Goal: Check status: Check status

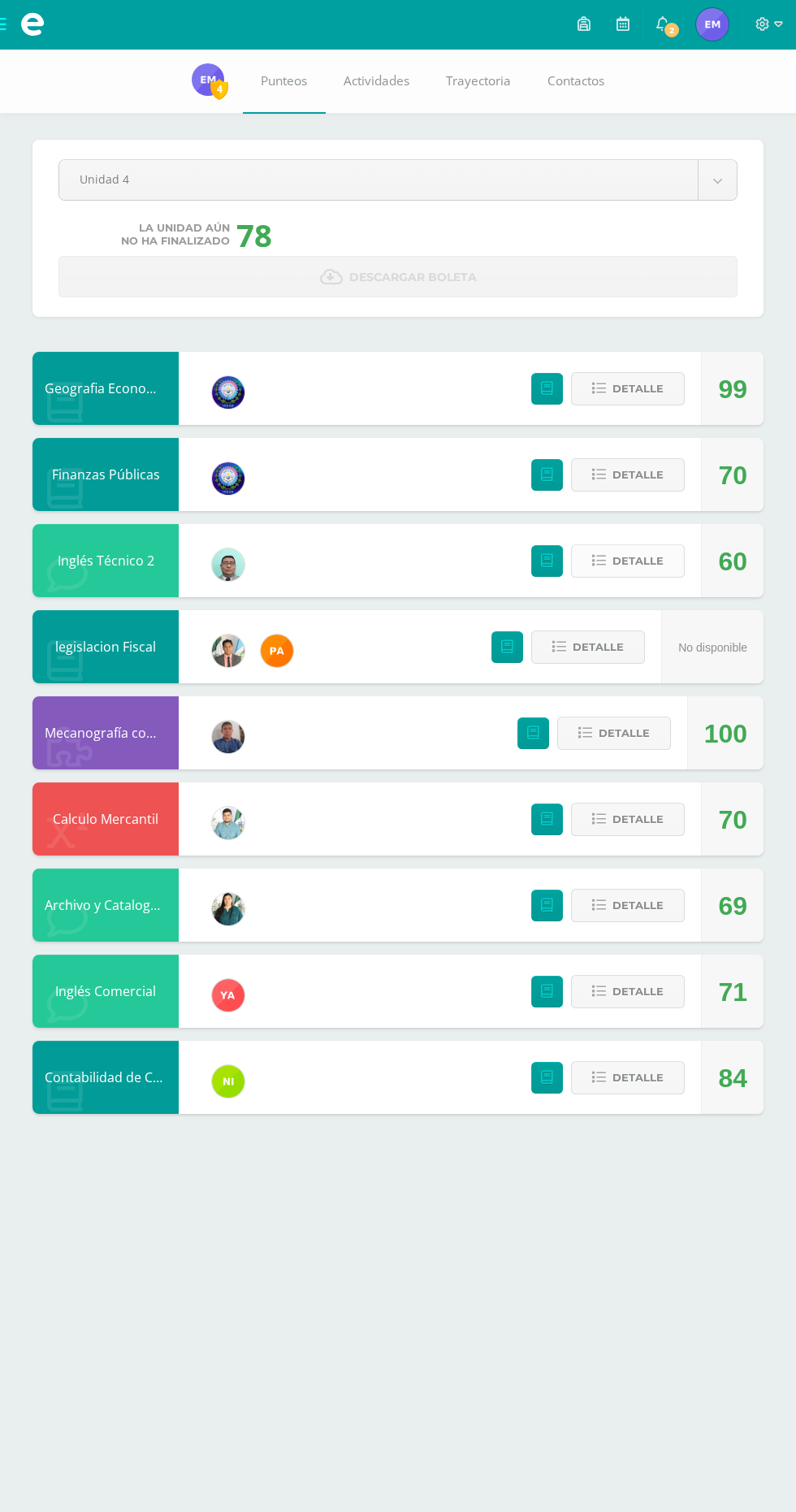
click at [644, 561] on span "Detalle" at bounding box center [638, 561] width 51 height 30
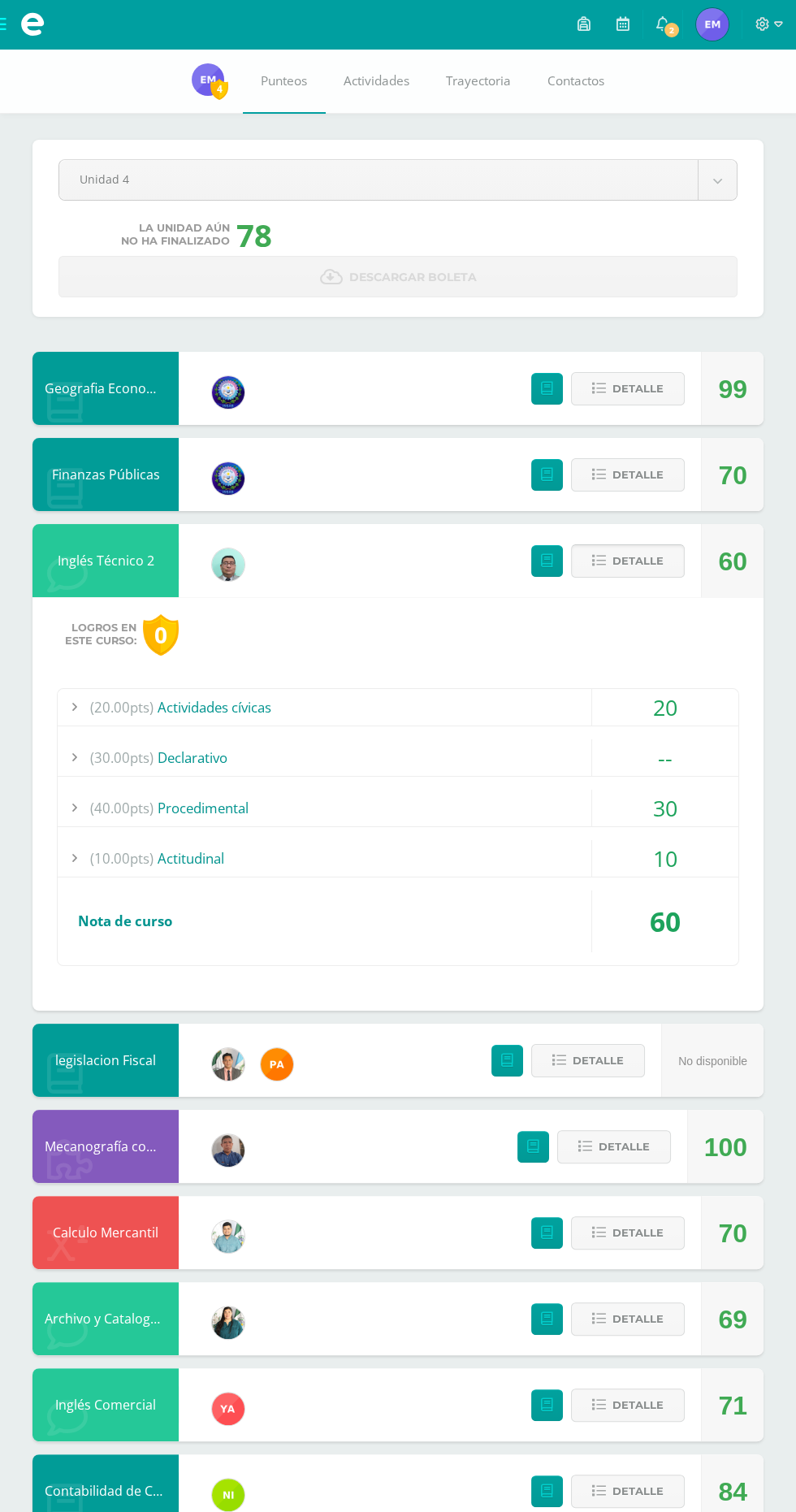
click at [649, 569] on span "Detalle" at bounding box center [638, 561] width 51 height 30
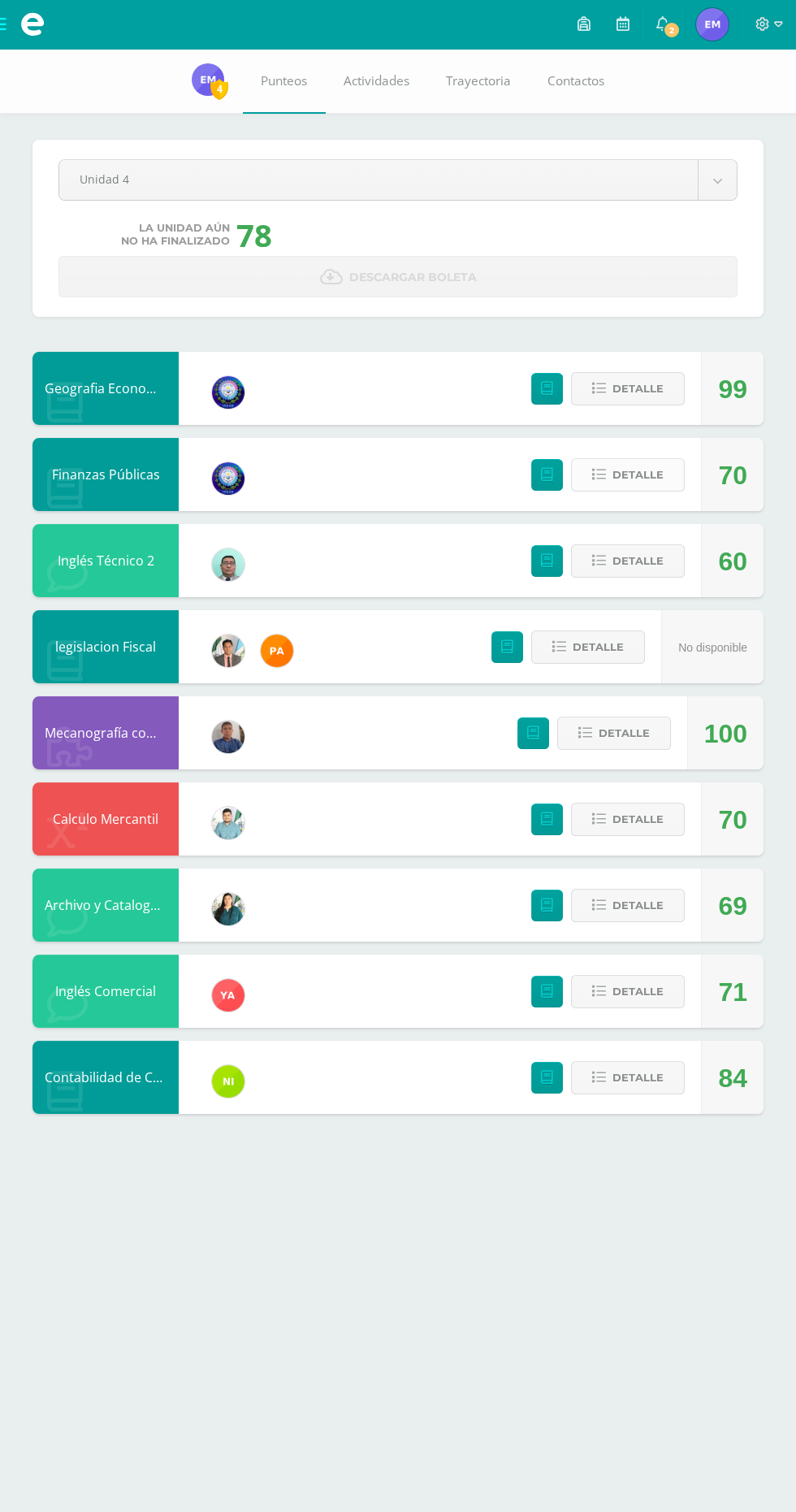
click at [665, 486] on button "Detalle" at bounding box center [628, 474] width 114 height 33
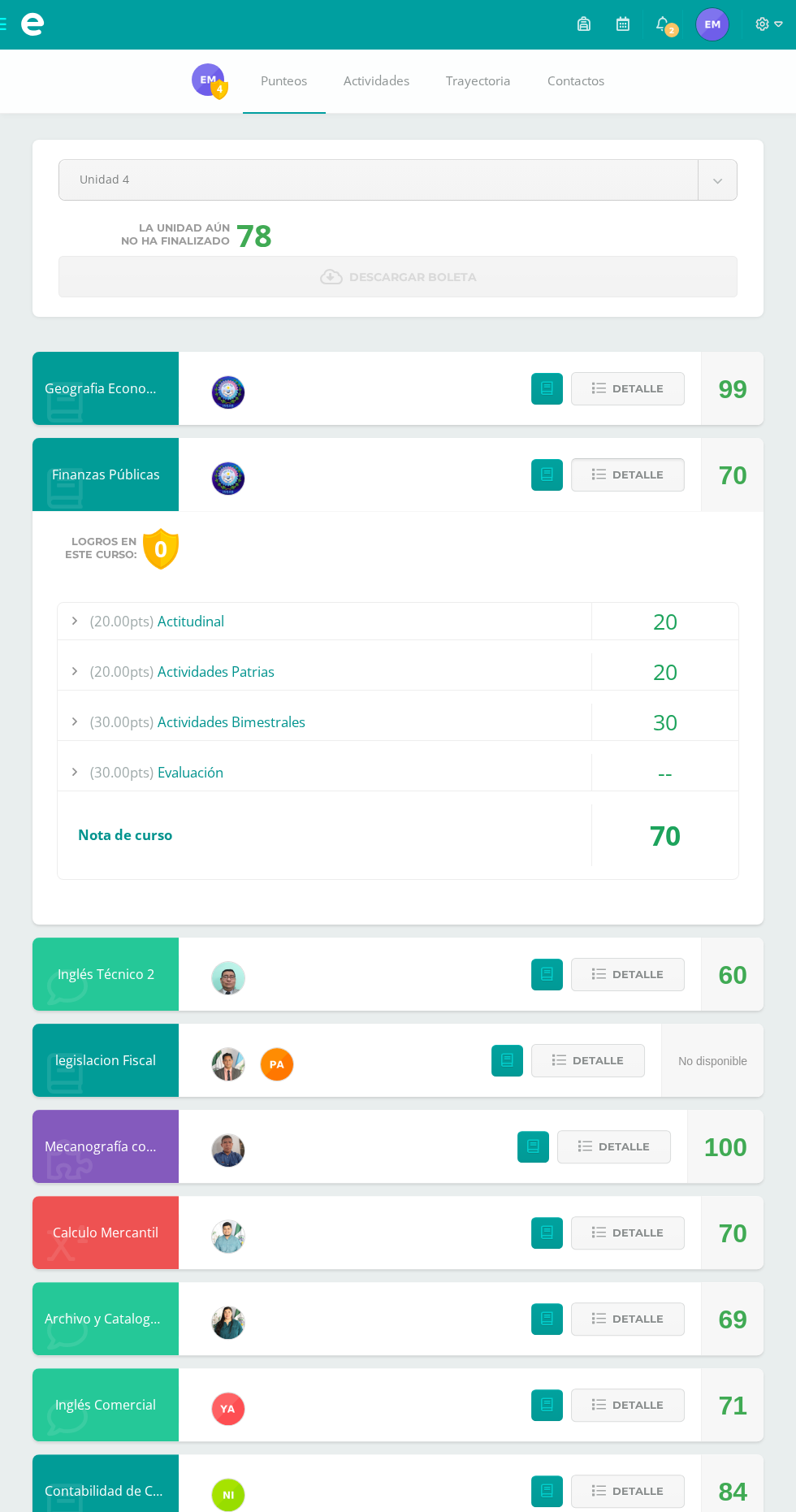
click at [640, 476] on span "Detalle" at bounding box center [638, 475] width 51 height 30
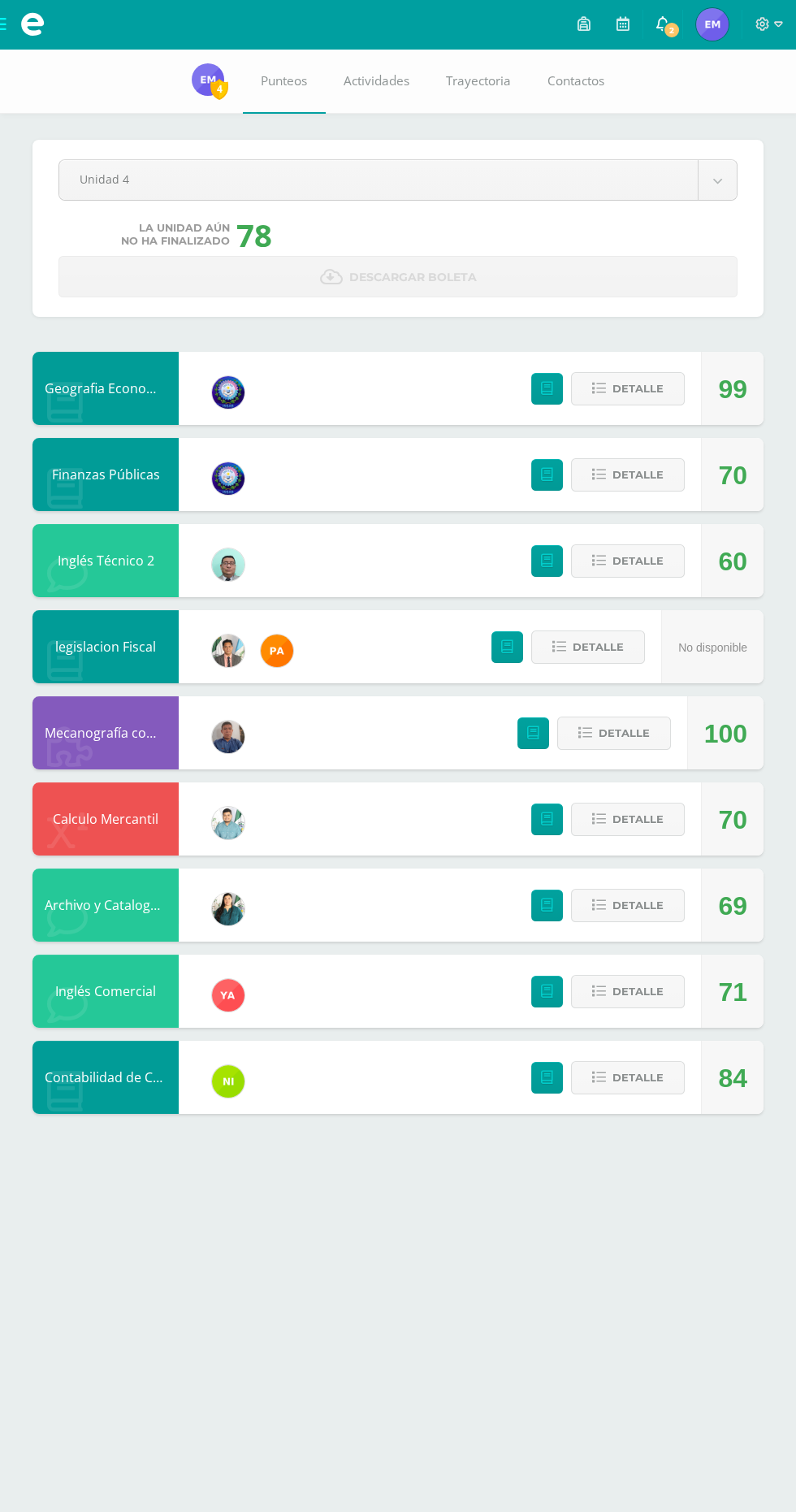
click at [673, 30] on span "2" at bounding box center [672, 30] width 18 height 18
